Goal: Navigation & Orientation: Understand site structure

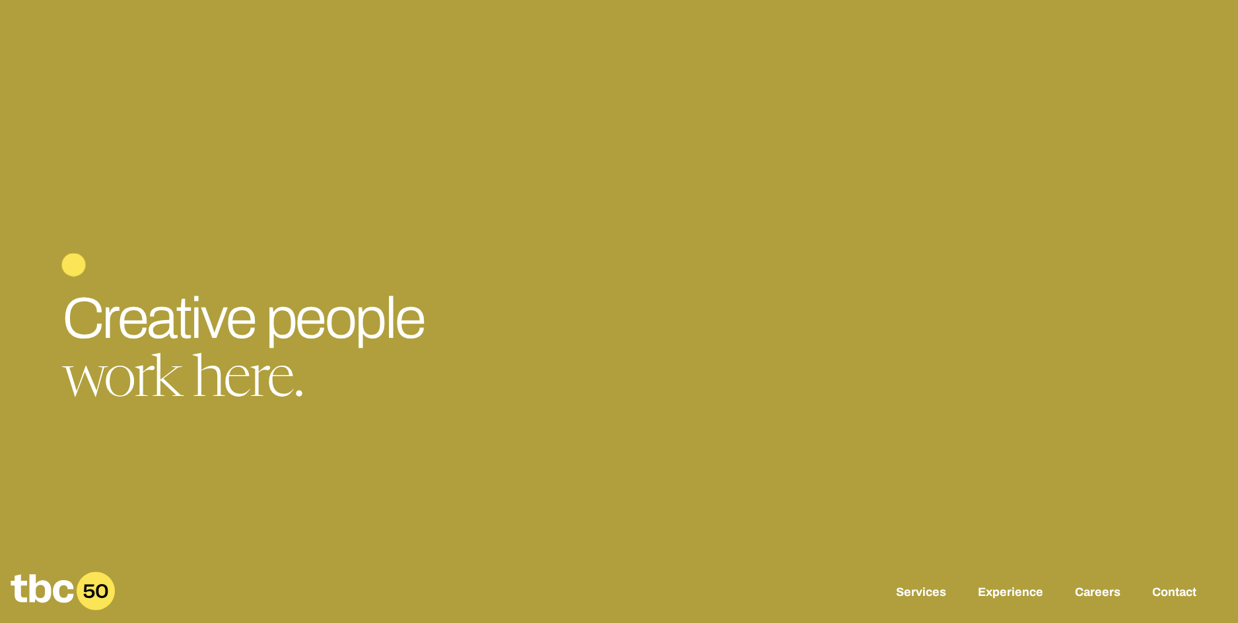
scroll to position [214, 0]
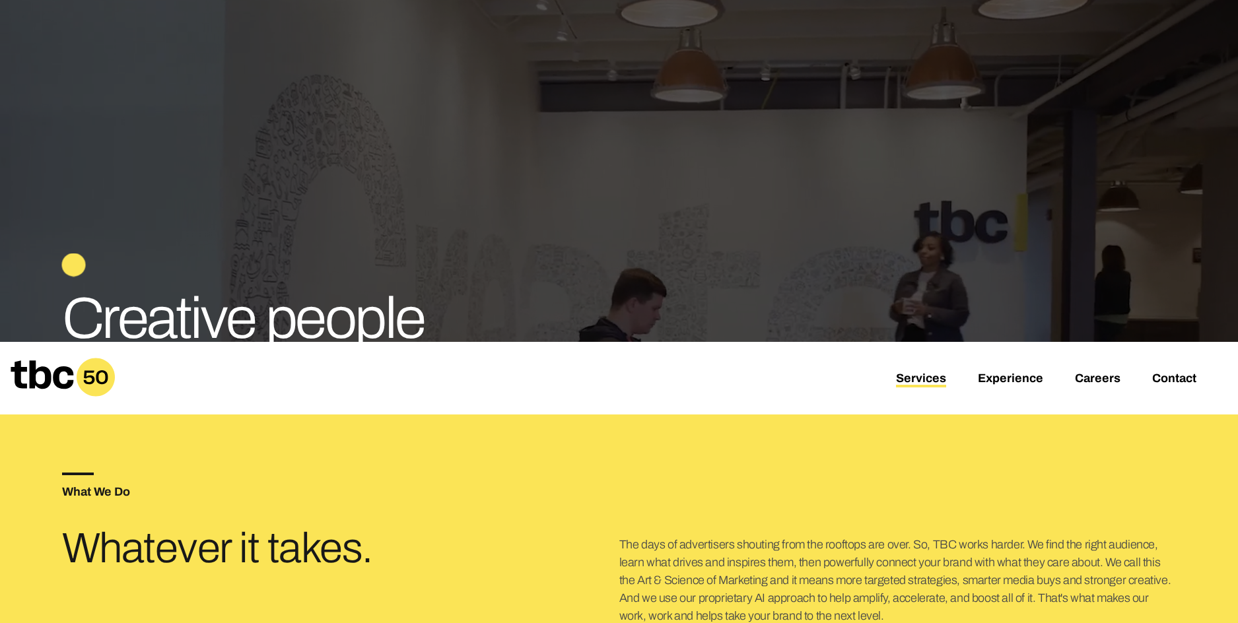
click at [932, 375] on link "Services" at bounding box center [921, 380] width 50 height 16
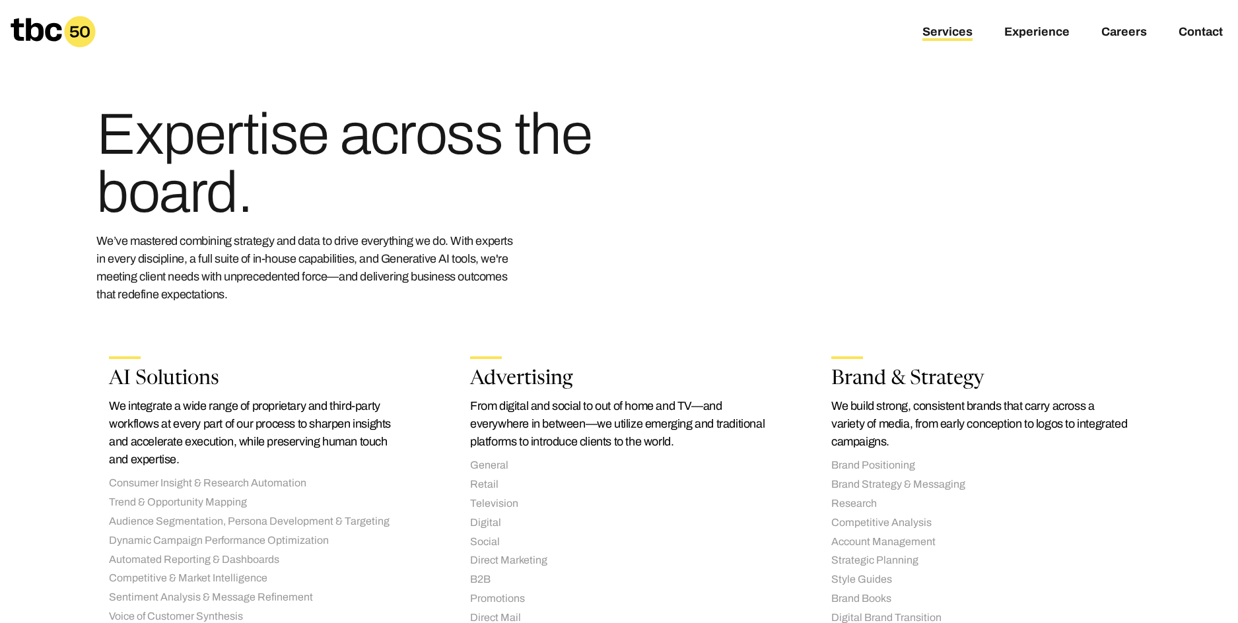
drag, startPoint x: 22, startPoint y: 22, endPoint x: 59, endPoint y: 55, distance: 49.1
click at [22, 22] on icon at bounding box center [53, 32] width 85 height 32
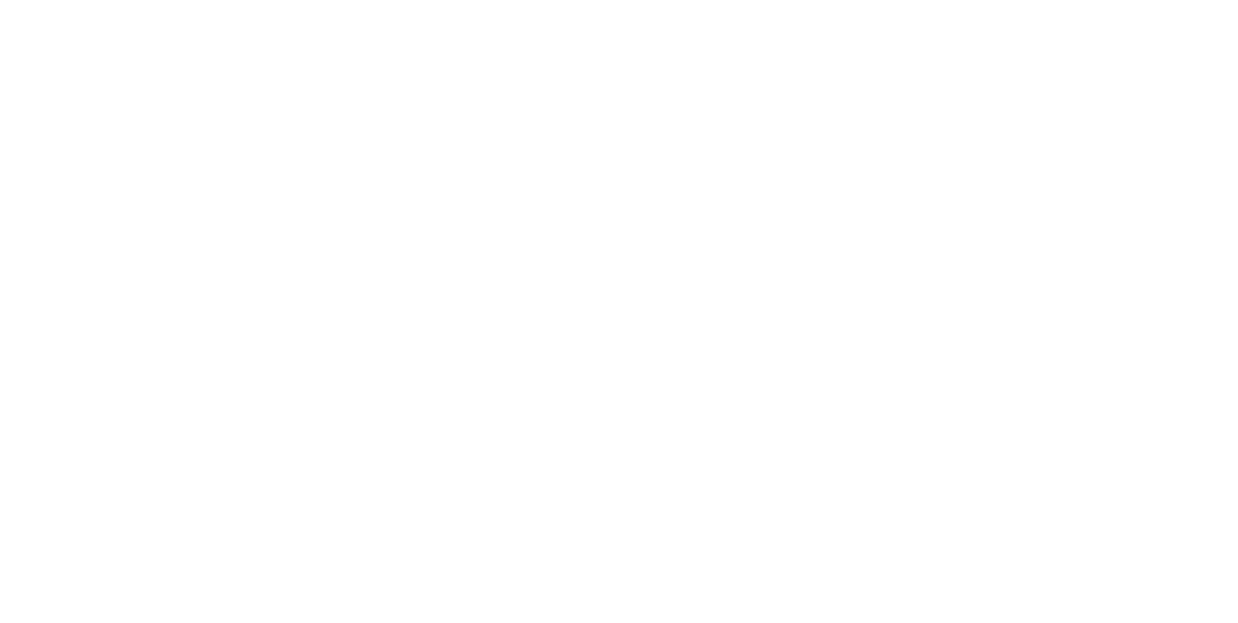
scroll to position [40, 0]
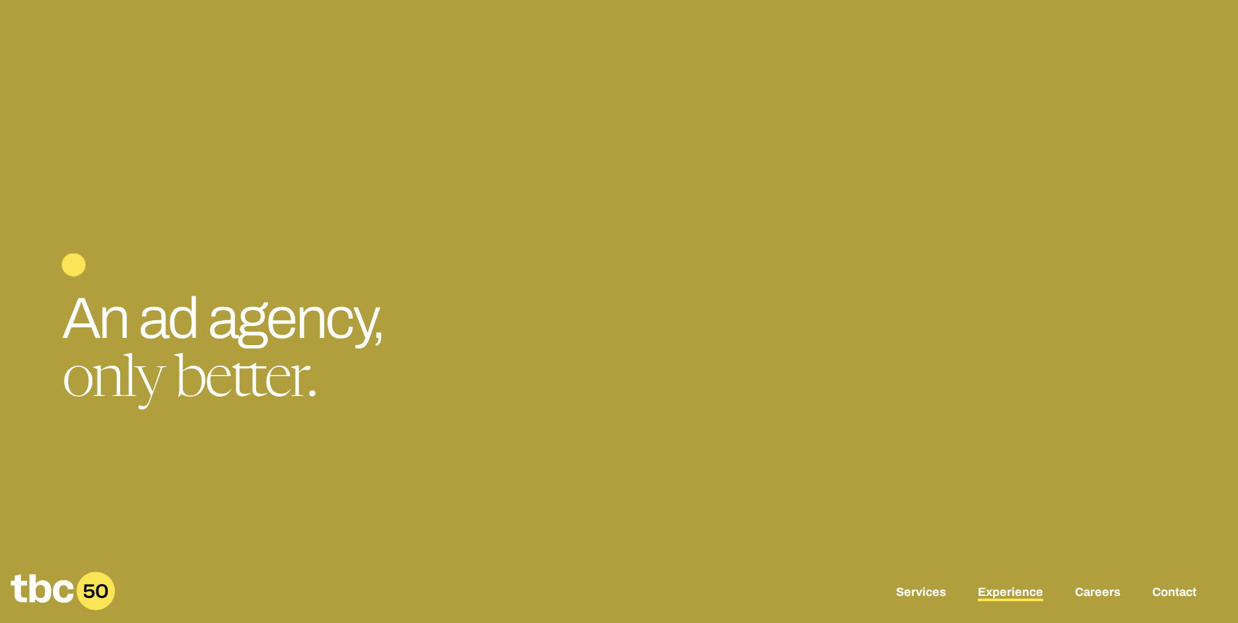
click at [989, 592] on link "Experience" at bounding box center [1010, 594] width 65 height 16
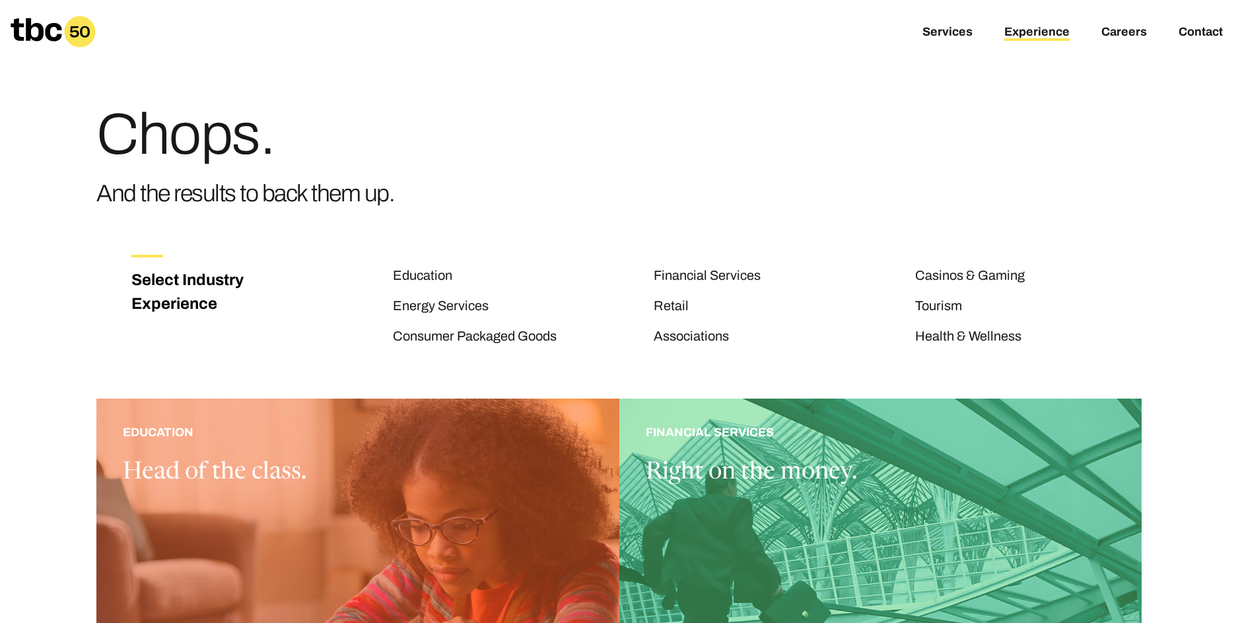
drag, startPoint x: 40, startPoint y: 32, endPoint x: 38, endPoint y: 75, distance: 43.0
click at [40, 32] on icon at bounding box center [36, 29] width 51 height 23
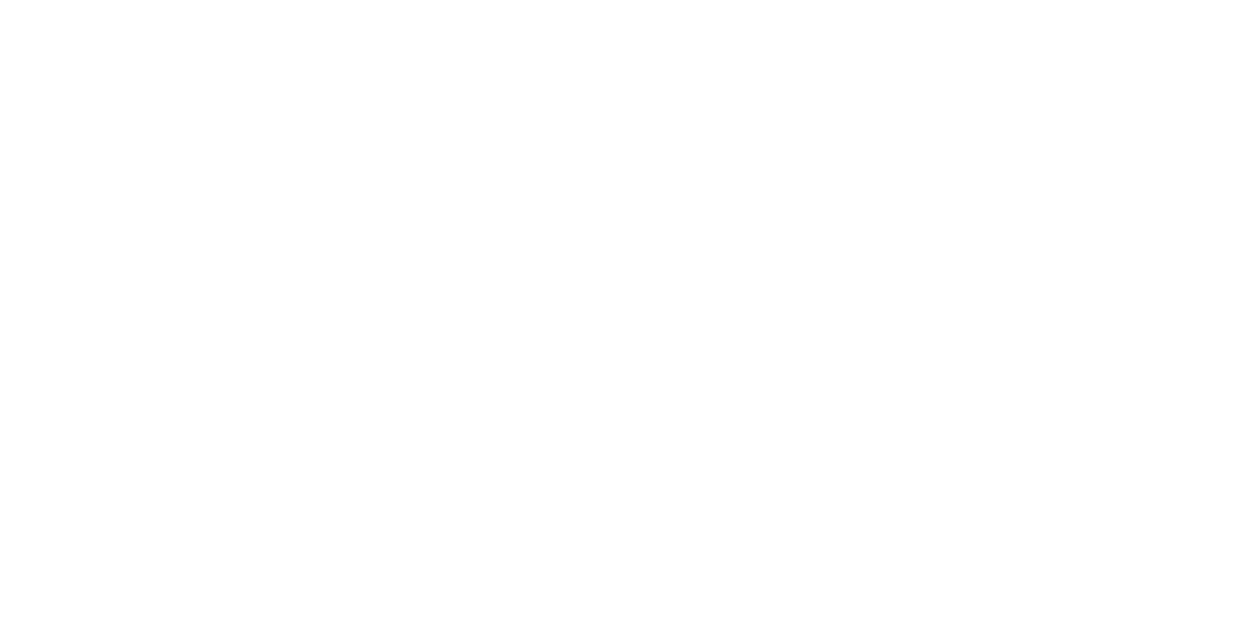
scroll to position [40, 0]
